Goal: Task Accomplishment & Management: Manage account settings

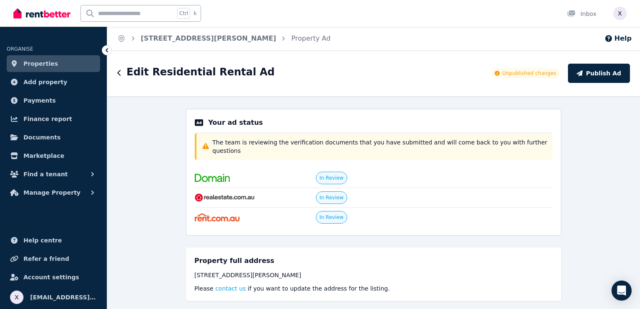
select select "***"
select select "**********"
click at [39, 207] on ul "ORGANISE Properties Add property Payments Finance report Documents Marketplace …" at bounding box center [53, 172] width 107 height 274
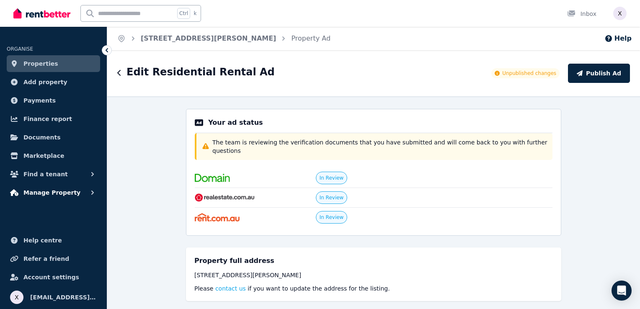
click at [49, 197] on span "Manage Property" at bounding box center [51, 193] width 57 height 10
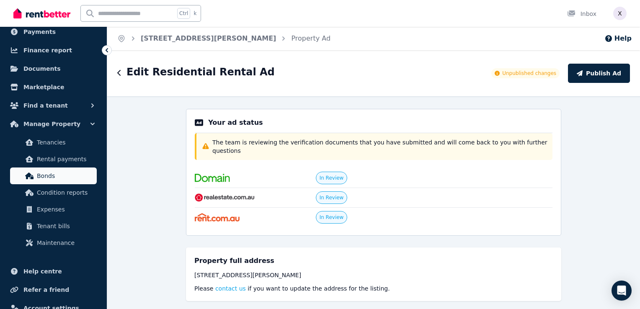
scroll to position [84, 0]
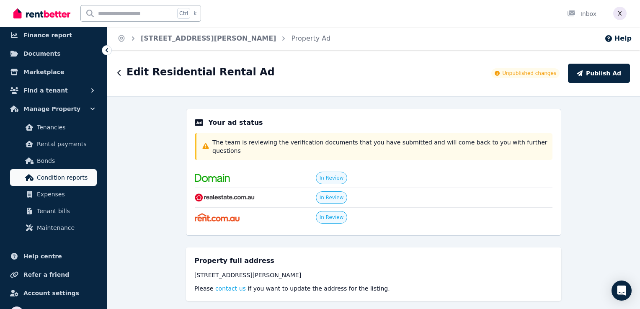
click at [80, 181] on span "Condition reports" at bounding box center [65, 178] width 57 height 10
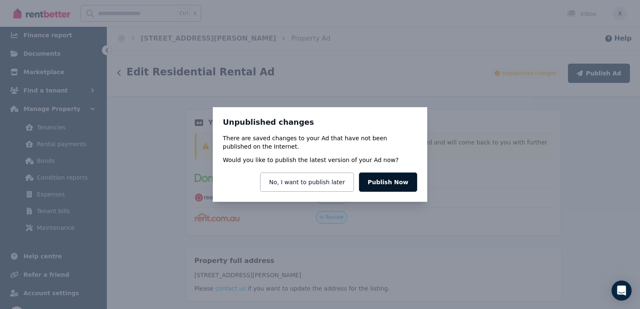
click at [385, 186] on button "Publish Now" at bounding box center [388, 182] width 58 height 19
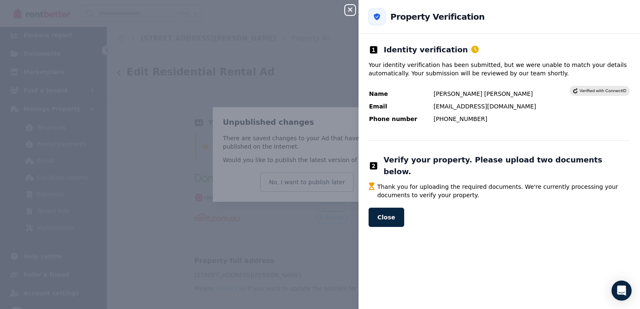
click at [351, 13] on icon "button" at bounding box center [350, 9] width 10 height 7
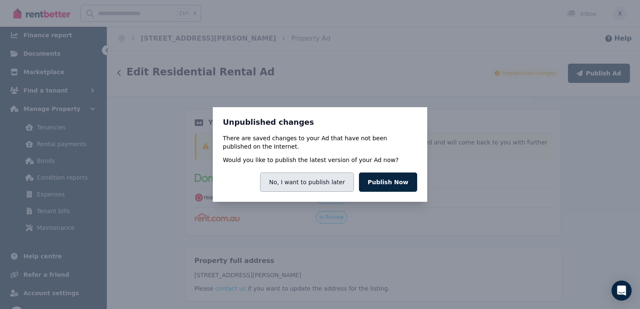
click at [302, 185] on button "No, I want to publish later" at bounding box center [306, 182] width 93 height 19
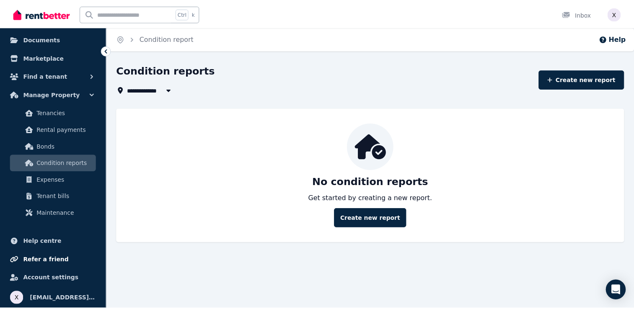
scroll to position [99, 0]
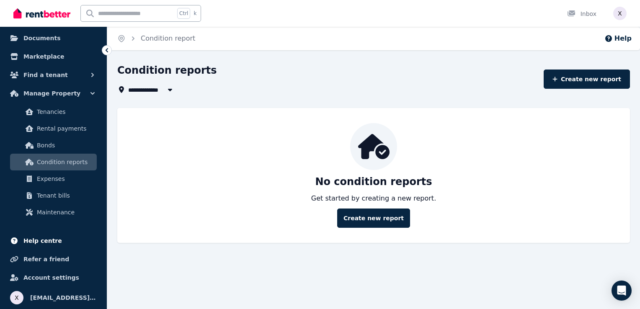
click at [48, 241] on span "Help centre" at bounding box center [42, 241] width 39 height 10
click at [55, 114] on span "Tenancies" at bounding box center [65, 112] width 57 height 10
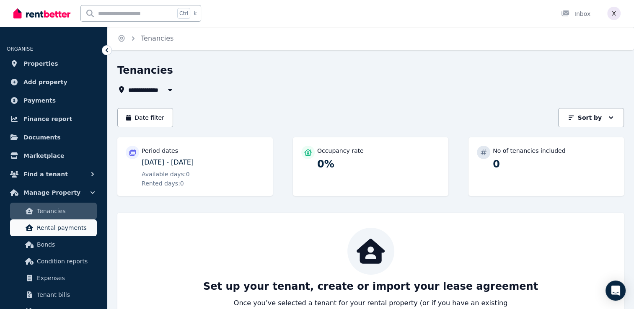
click at [76, 227] on span "Rental payments" at bounding box center [65, 228] width 57 height 10
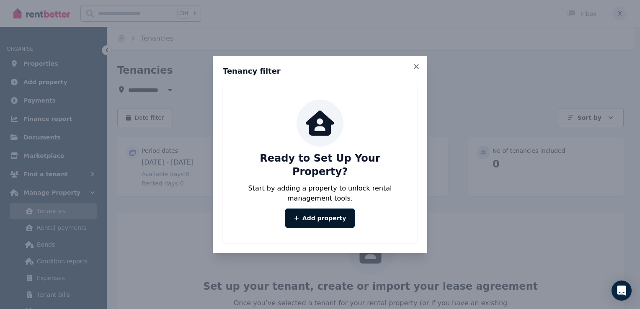
click at [315, 214] on link "Add property" at bounding box center [320, 218] width 70 height 19
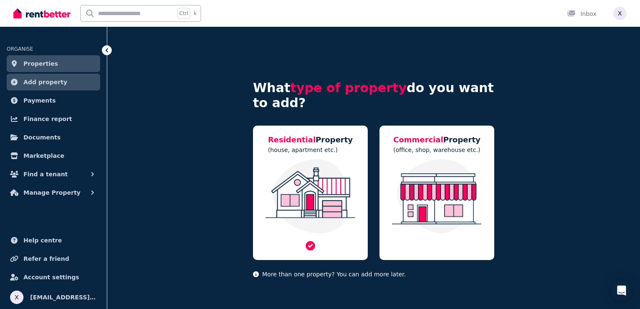
click at [304, 210] on img at bounding box center [310, 196] width 98 height 75
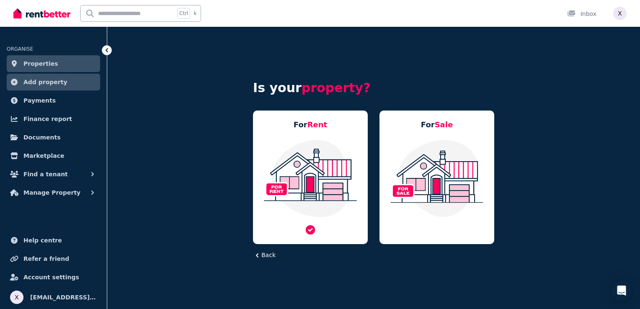
click at [304, 210] on img at bounding box center [310, 178] width 98 height 79
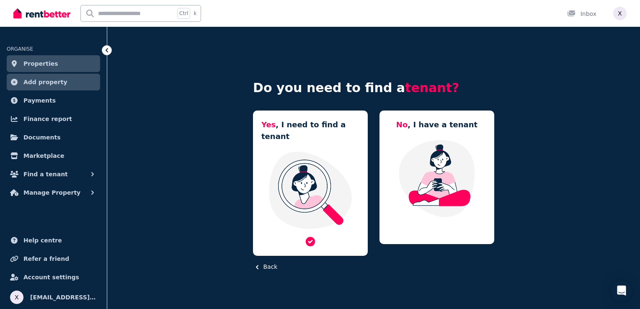
click at [303, 209] on img at bounding box center [310, 190] width 98 height 79
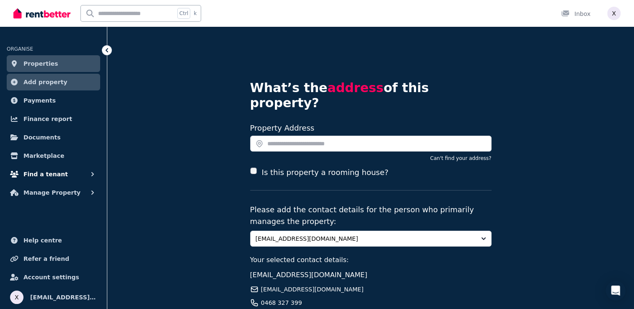
click at [71, 173] on button "Find a tenant" at bounding box center [53, 174] width 93 height 17
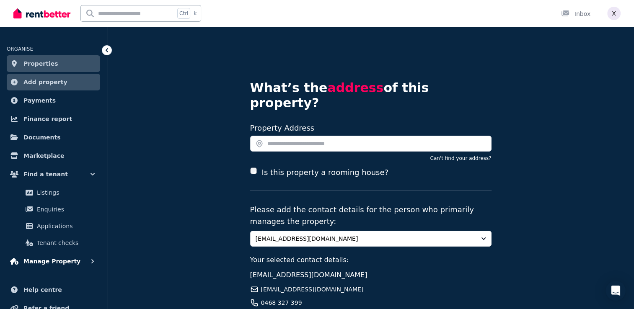
click at [59, 256] on span "Manage Property" at bounding box center [51, 261] width 57 height 10
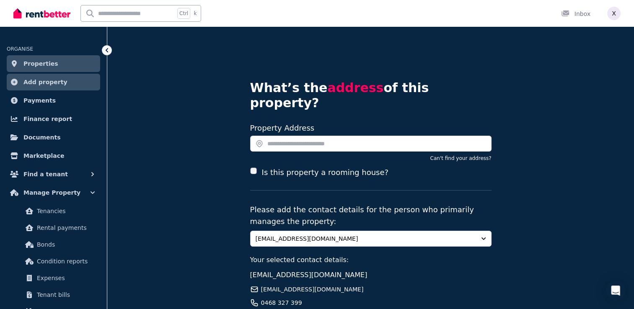
click at [57, 66] on link "Properties" at bounding box center [53, 63] width 93 height 17
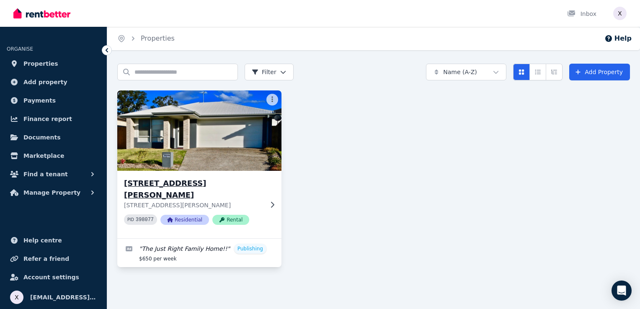
click at [193, 162] on img at bounding box center [199, 130] width 173 height 85
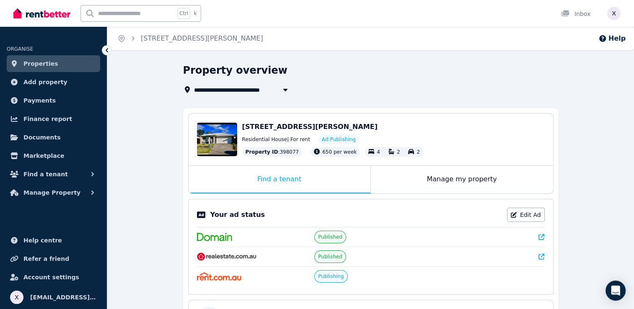
scroll to position [42, 0]
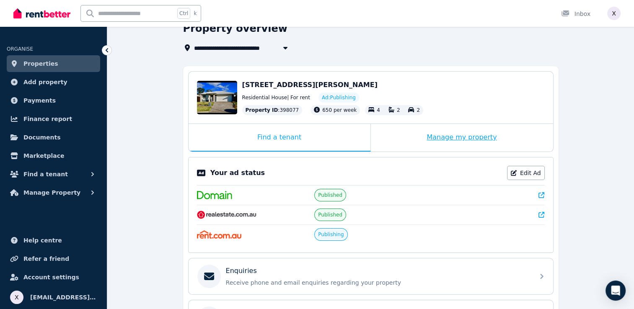
click at [445, 138] on div "Manage my property" at bounding box center [462, 138] width 182 height 28
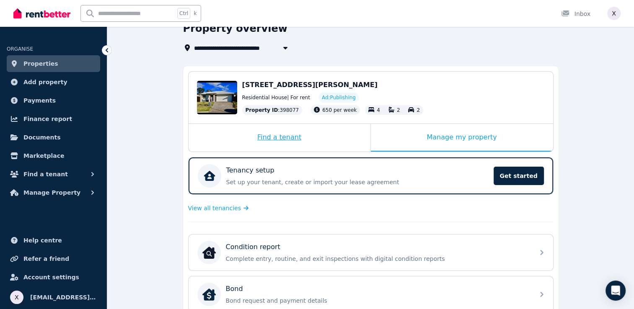
click at [274, 141] on div "Find a tenant" at bounding box center [279, 138] width 182 height 28
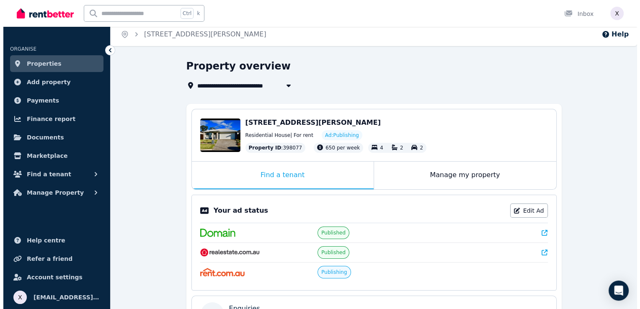
scroll to position [0, 0]
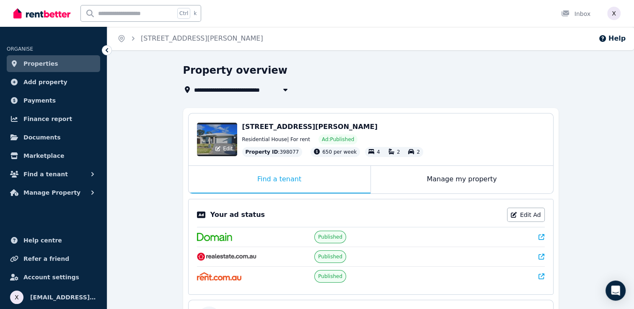
click at [225, 131] on div "Edit" at bounding box center [217, 140] width 40 height 34
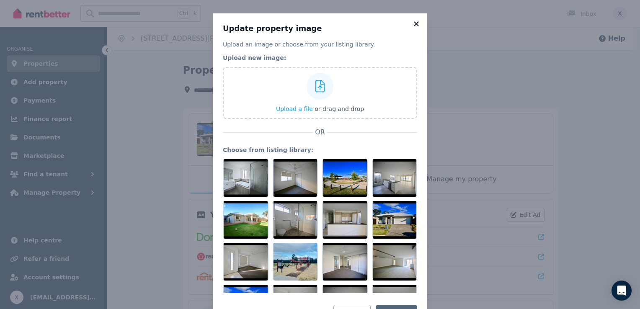
click at [412, 24] on icon at bounding box center [416, 24] width 8 height 8
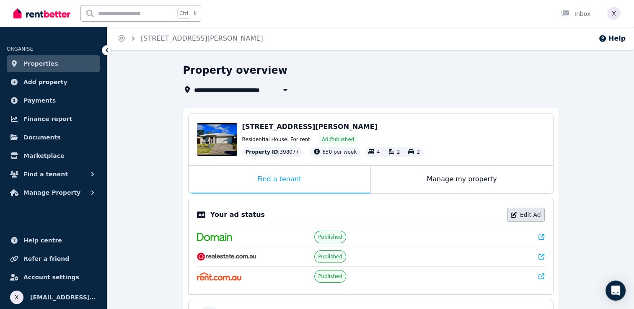
click at [532, 213] on link "Edit Ad" at bounding box center [526, 215] width 38 height 14
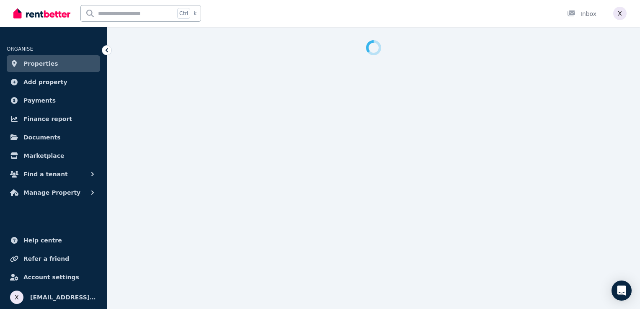
select select "***"
select select "**********"
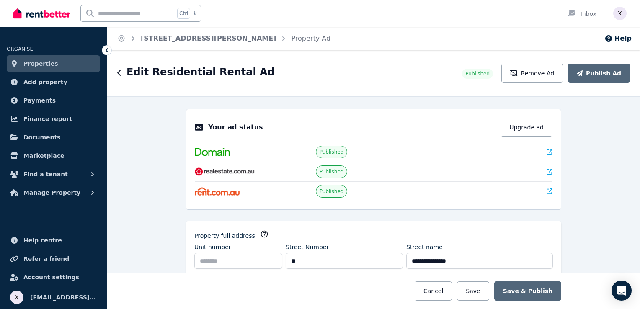
click at [119, 75] on icon "button" at bounding box center [118, 73] width 3 height 6
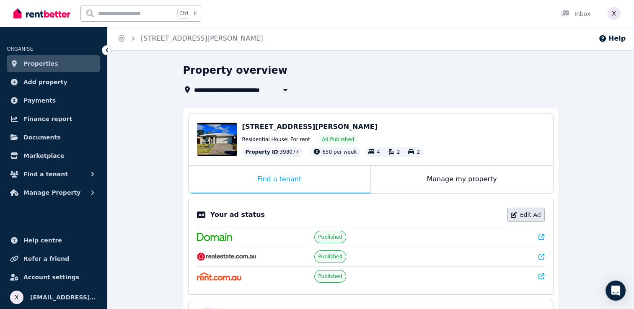
click at [529, 215] on link "Edit Ad" at bounding box center [526, 215] width 38 height 14
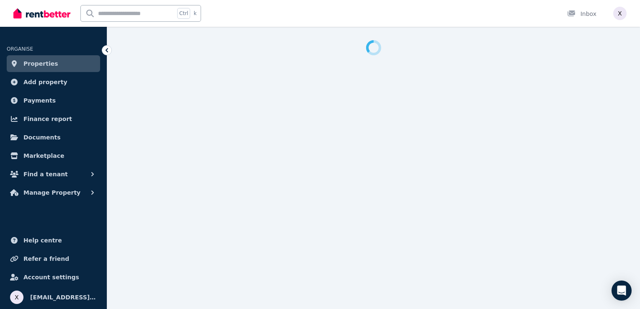
select select "***"
select select "**********"
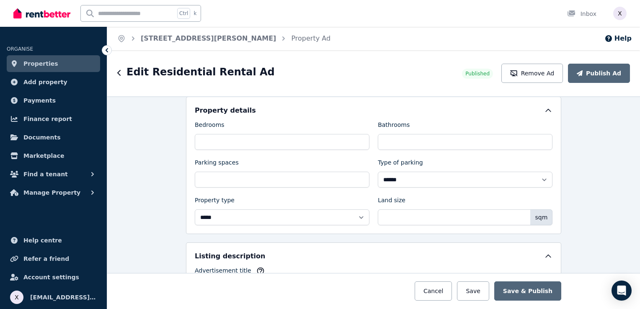
scroll to position [386, 0]
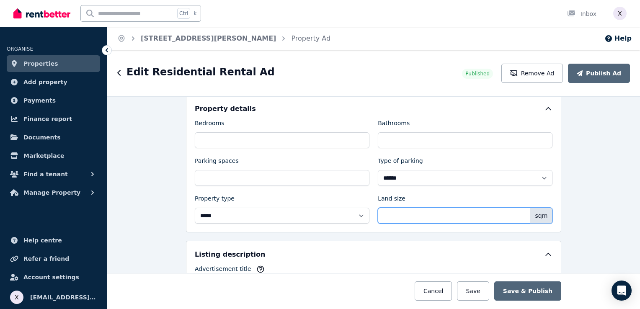
click at [427, 212] on input "Land size" at bounding box center [465, 216] width 175 height 16
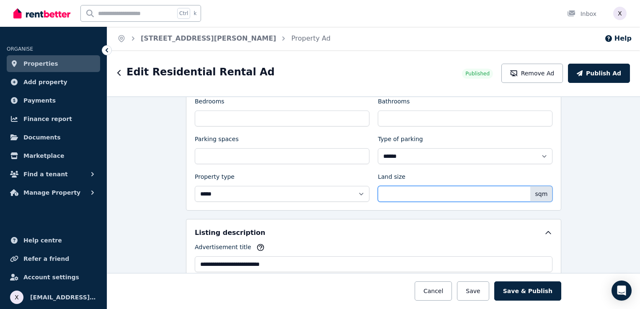
scroll to position [428, 0]
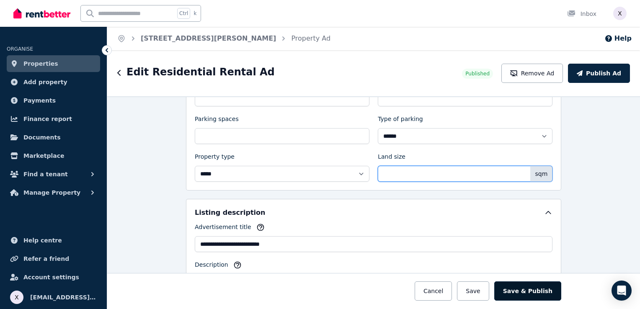
type input "***"
click at [538, 294] on button "Save & Publish" at bounding box center [527, 290] width 67 height 19
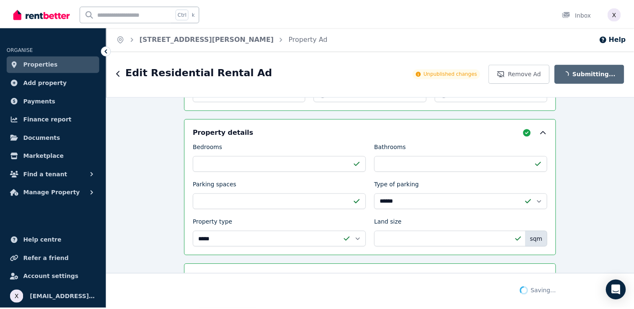
scroll to position [493, 0]
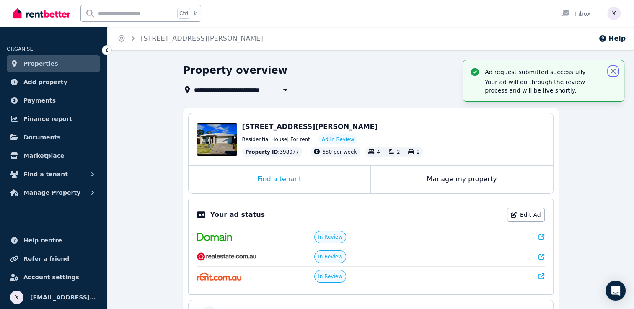
click at [614, 71] on icon "button" at bounding box center [613, 71] width 8 height 8
